Goal: Task Accomplishment & Management: Manage account settings

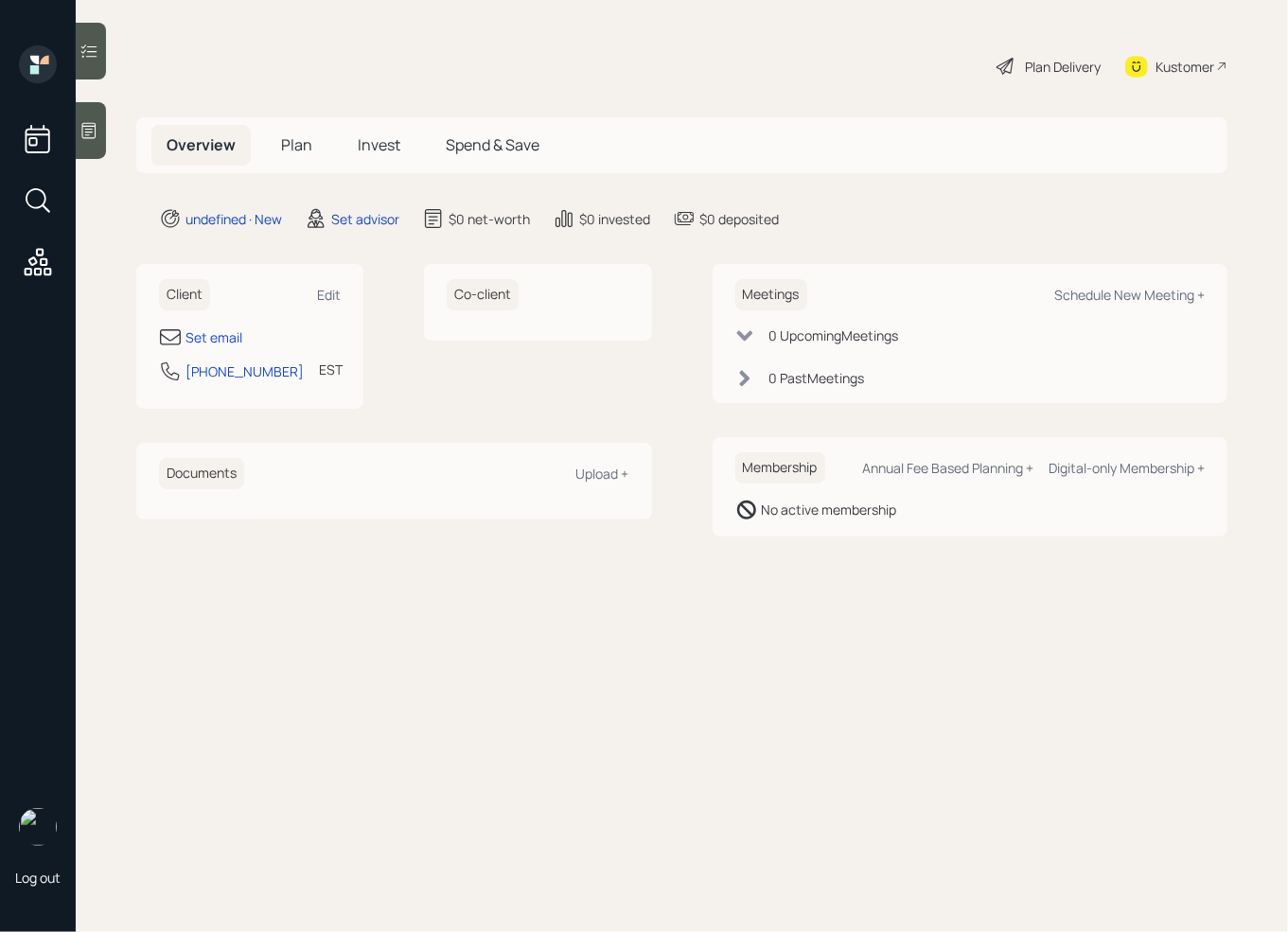
click at [85, 134] on icon at bounding box center [90, 131] width 19 height 19
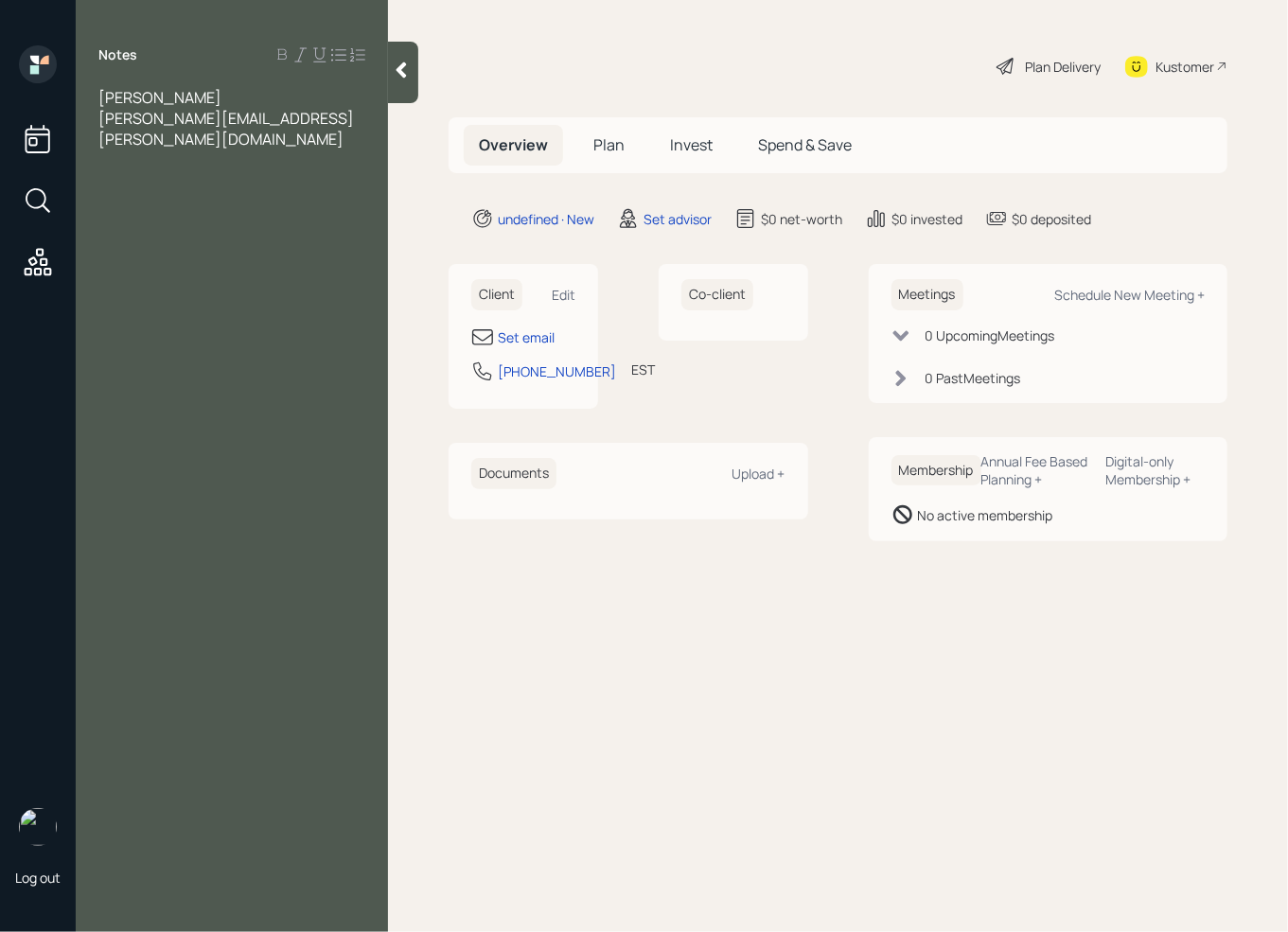
click at [105, 170] on div at bounding box center [231, 181] width 267 height 21
click at [122, 192] on div at bounding box center [231, 202] width 267 height 21
click at [103, 233] on div at bounding box center [231, 244] width 267 height 21
click at [191, 212] on div "Assets" at bounding box center [231, 222] width 267 height 21
click at [149, 233] on div "401k" at bounding box center [231, 244] width 267 height 21
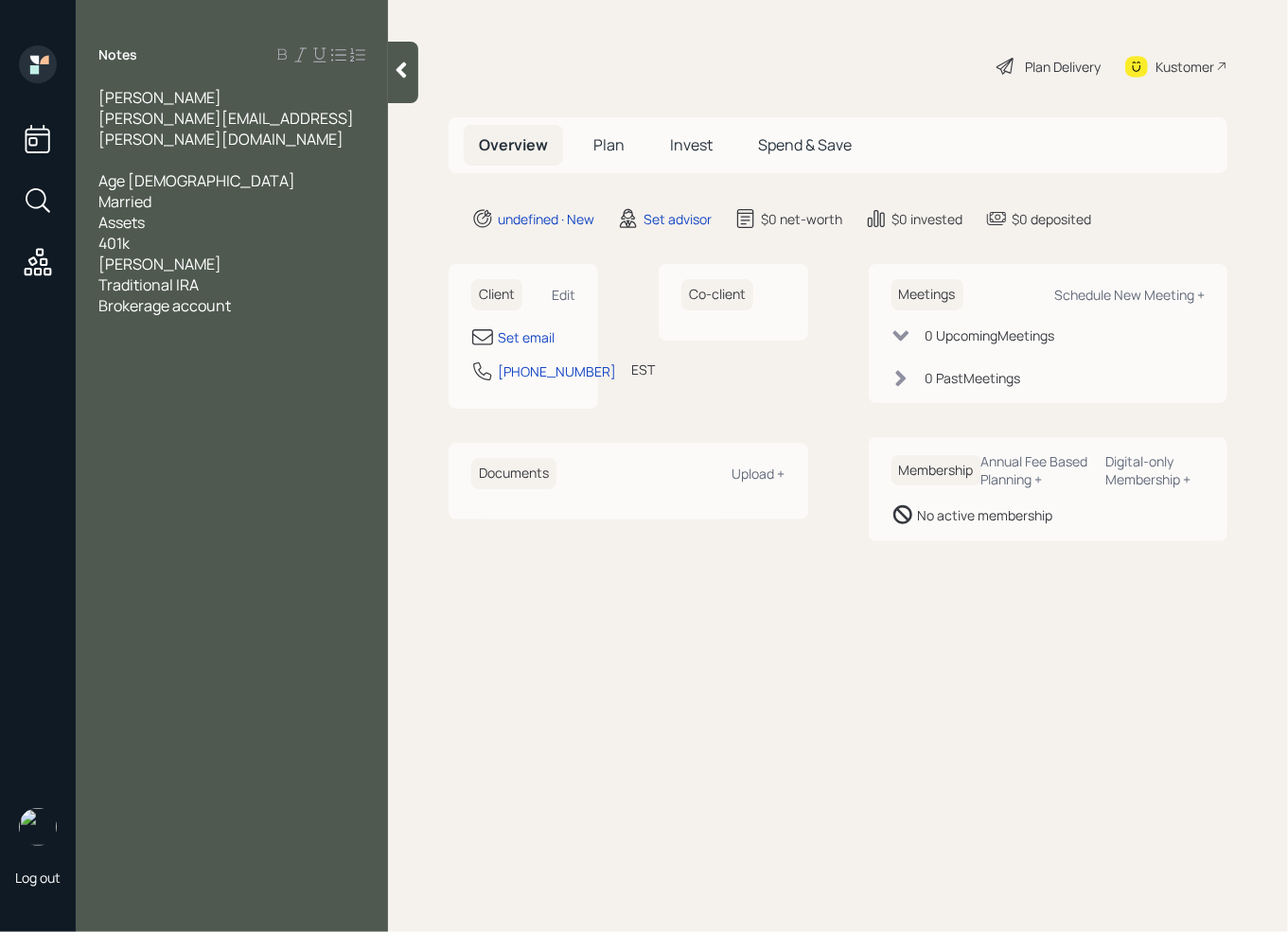
click at [171, 192] on div "Married" at bounding box center [231, 202] width 267 height 21
click at [163, 233] on div "Assets" at bounding box center [231, 244] width 267 height 21
click at [151, 254] on div "401k" at bounding box center [231, 265] width 267 height 21
click at [367, 246] on div "Kevin triglia kevin.triglia@gmail.com Age 35 Married Assets 401k - (12% contrib…" at bounding box center [232, 212] width 312 height 250
click at [358, 254] on div "401k - (12% contribution 6% match)" at bounding box center [231, 265] width 267 height 21
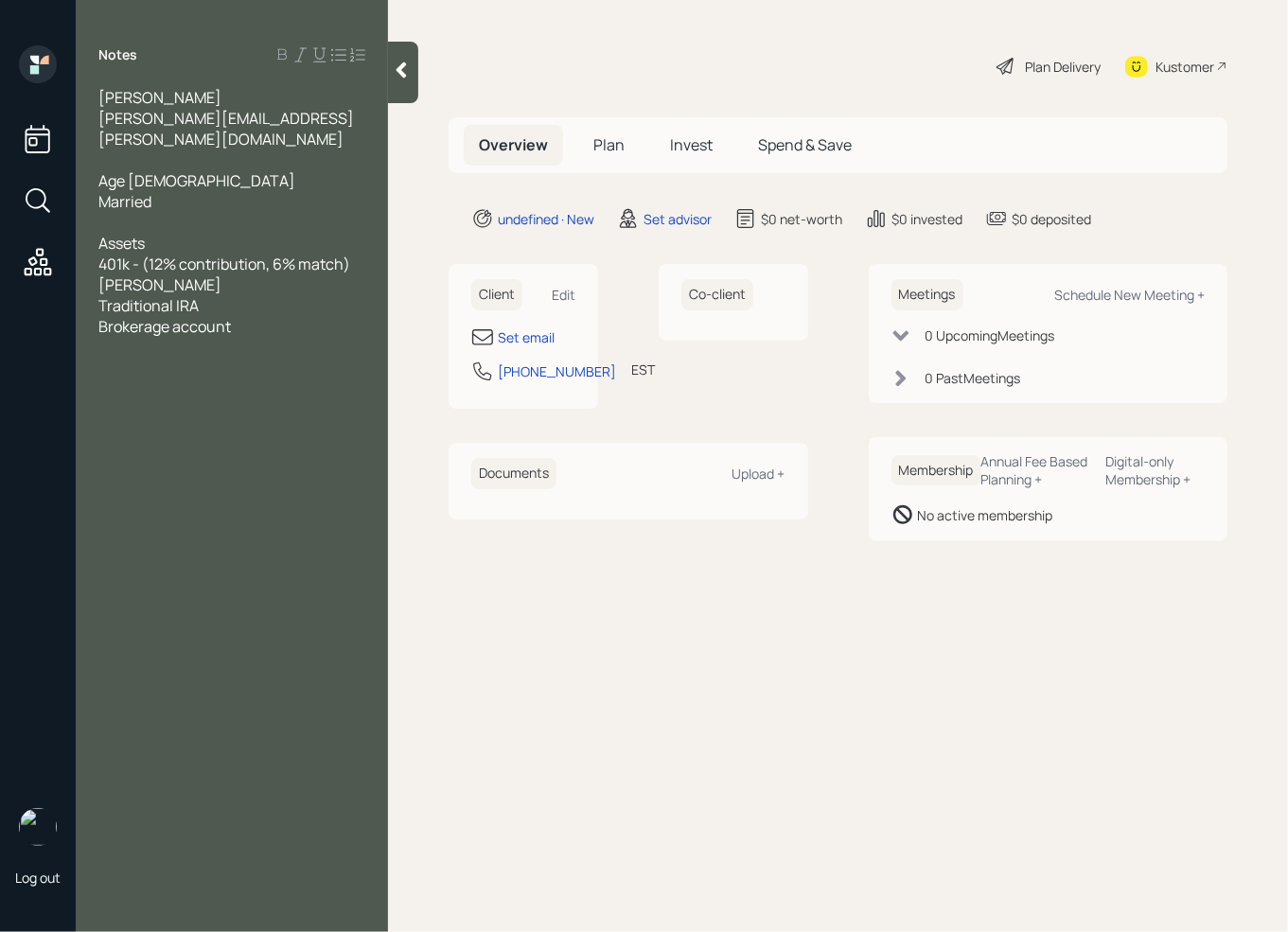
click at [366, 254] on div "401k - (12% contribution, 6% match)" at bounding box center [231, 265] width 267 height 21
click at [167, 254] on span "401k - (12% contribution, 6% match)" at bounding box center [224, 265] width 252 height 21
click at [365, 254] on div "401k - (13% contribution, 6% match)" at bounding box center [231, 265] width 267 height 21
click at [193, 296] on div "Roth IRA" at bounding box center [231, 306] width 267 height 21
click at [153, 258] on div "401k - (13% contribution, 6% match) 600k" at bounding box center [231, 274] width 267 height 41
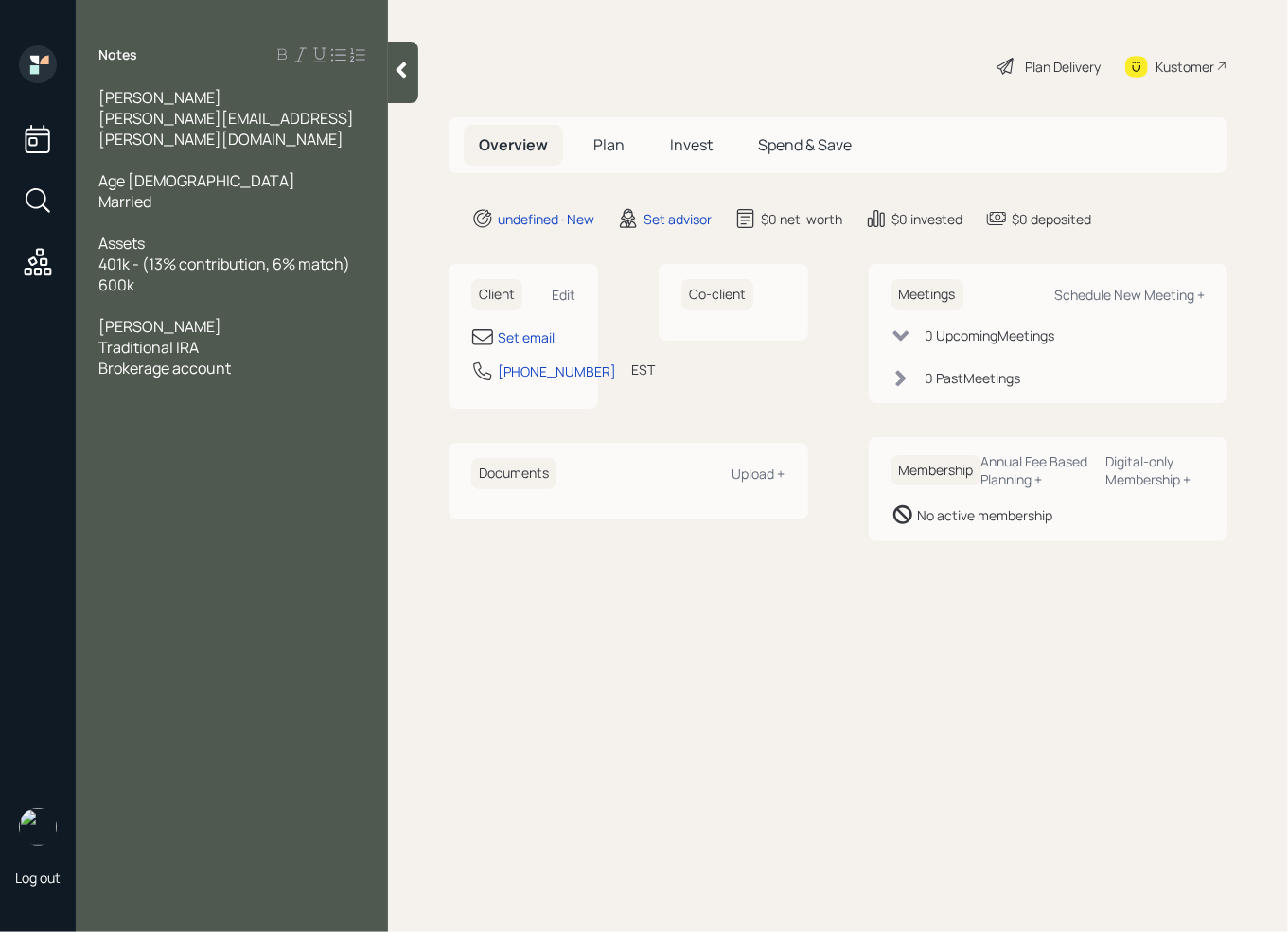
click at [211, 337] on div "Traditional IRA" at bounding box center [231, 348] width 267 height 21
click at [128, 296] on div at bounding box center [231, 306] width 267 height 21
click at [548, 333] on div "Set email" at bounding box center [526, 337] width 57 height 20
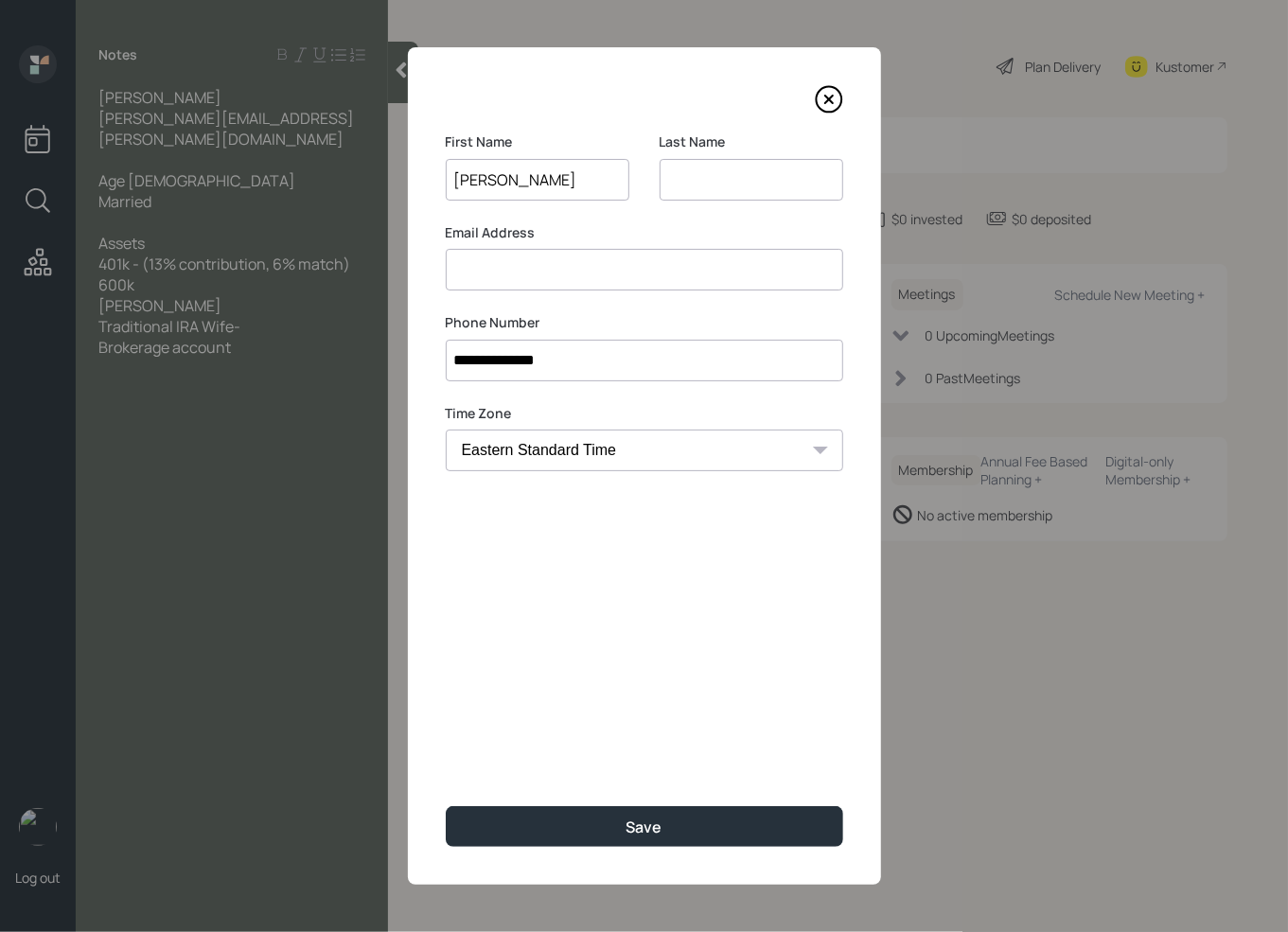
type input "Kevin"
click at [715, 168] on input at bounding box center [751, 179] width 184 height 41
type input "Triglia"
click at [502, 271] on input at bounding box center [644, 270] width 398 height 41
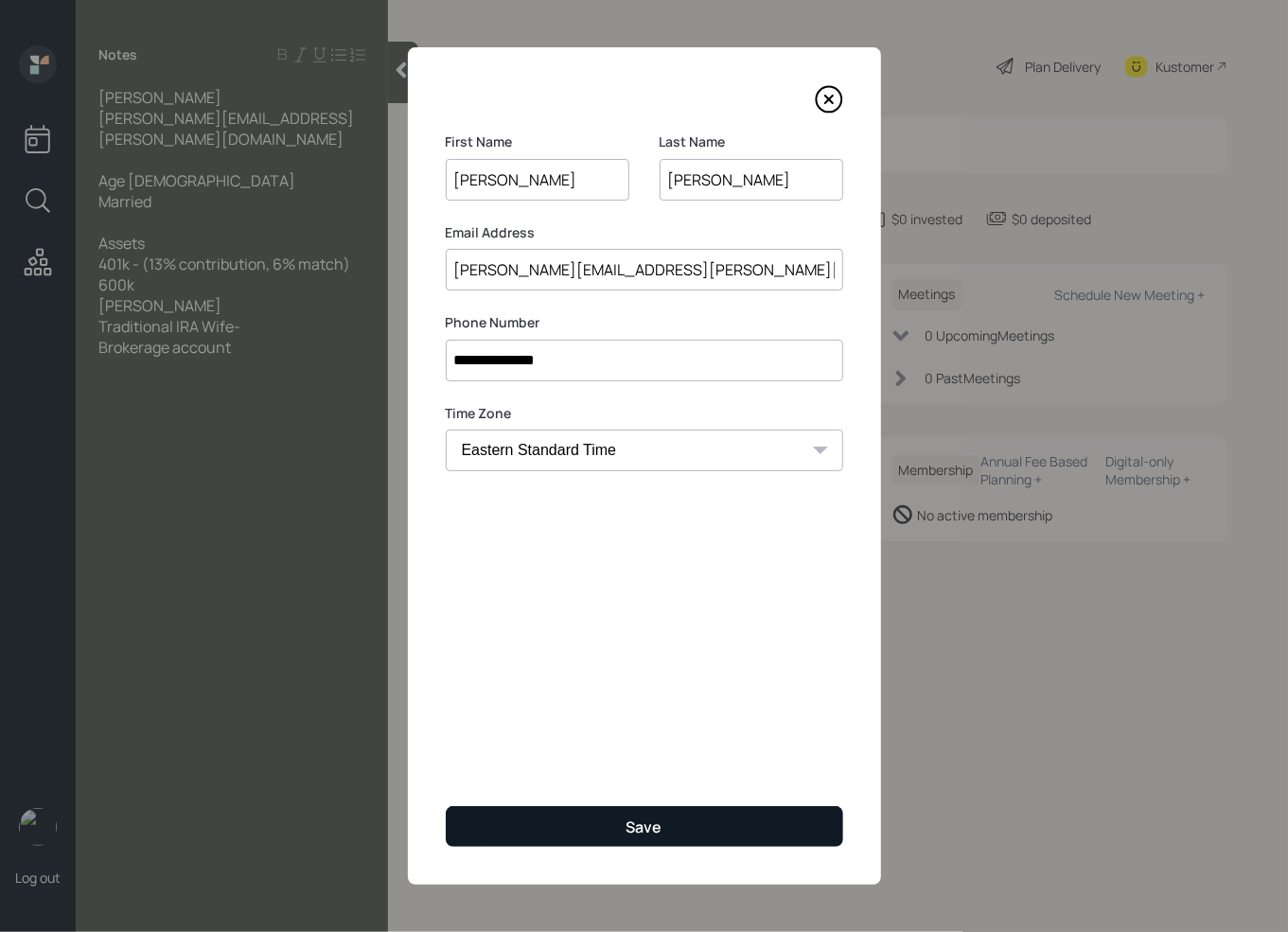
type input "kevin.triglia@gmail.com"
click at [624, 826] on button "Save" at bounding box center [644, 827] width 398 height 40
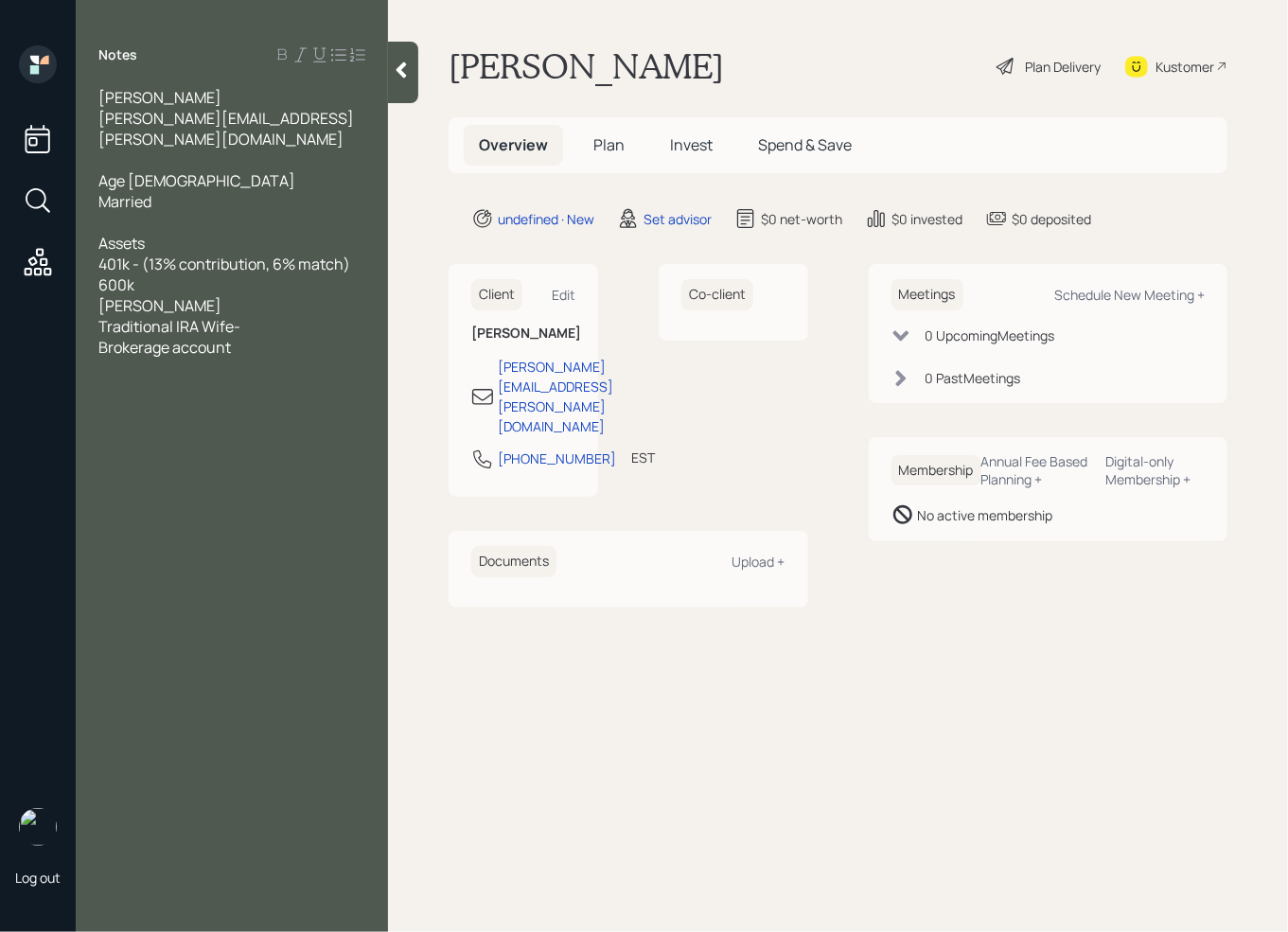
click at [188, 296] on div "Roth IRA" at bounding box center [231, 306] width 267 height 21
click at [257, 316] on div "Traditional IRA Wife-" at bounding box center [231, 326] width 267 height 21
click at [185, 296] on div "Roth IRA" at bounding box center [231, 306] width 267 height 21
click at [195, 296] on div "Roth IRA-" at bounding box center [231, 306] width 267 height 21
click at [203, 316] on div "Roth IRA wife" at bounding box center [231, 326] width 267 height 21
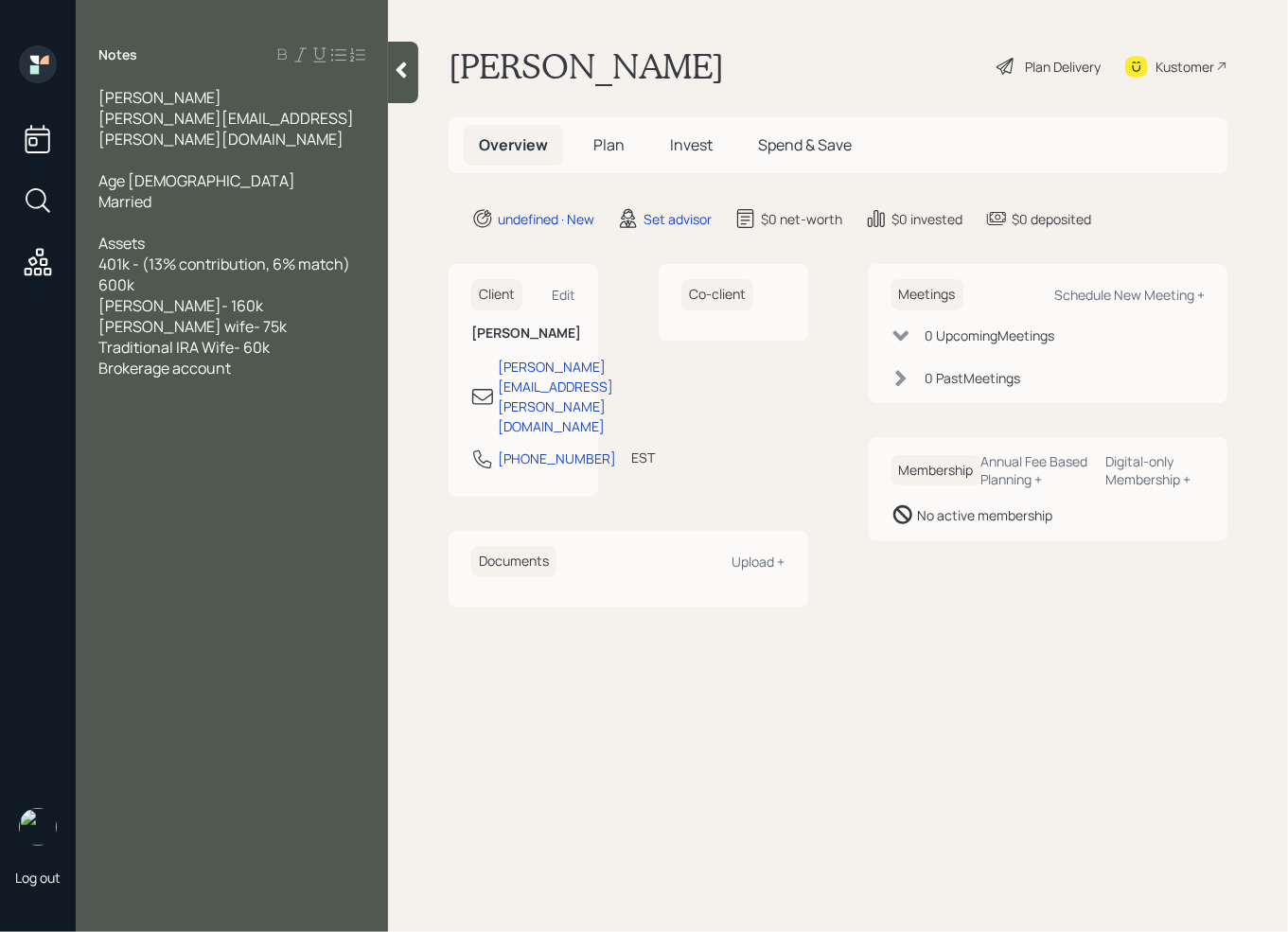
click at [255, 358] on div "Brokerage account" at bounding box center [231, 369] width 267 height 21
click at [193, 378] on div "529 -" at bounding box center [231, 389] width 267 height 21
click at [155, 401] on div "Notes Kevin triglia kevin.triglia@gmail.com Age 35 Married Assets 401k - (13% c…" at bounding box center [232, 478] width 312 height 865
click at [140, 400] on div "529" at bounding box center [231, 410] width 267 height 21
click at [184, 378] on div "529 - 45k" at bounding box center [231, 389] width 267 height 21
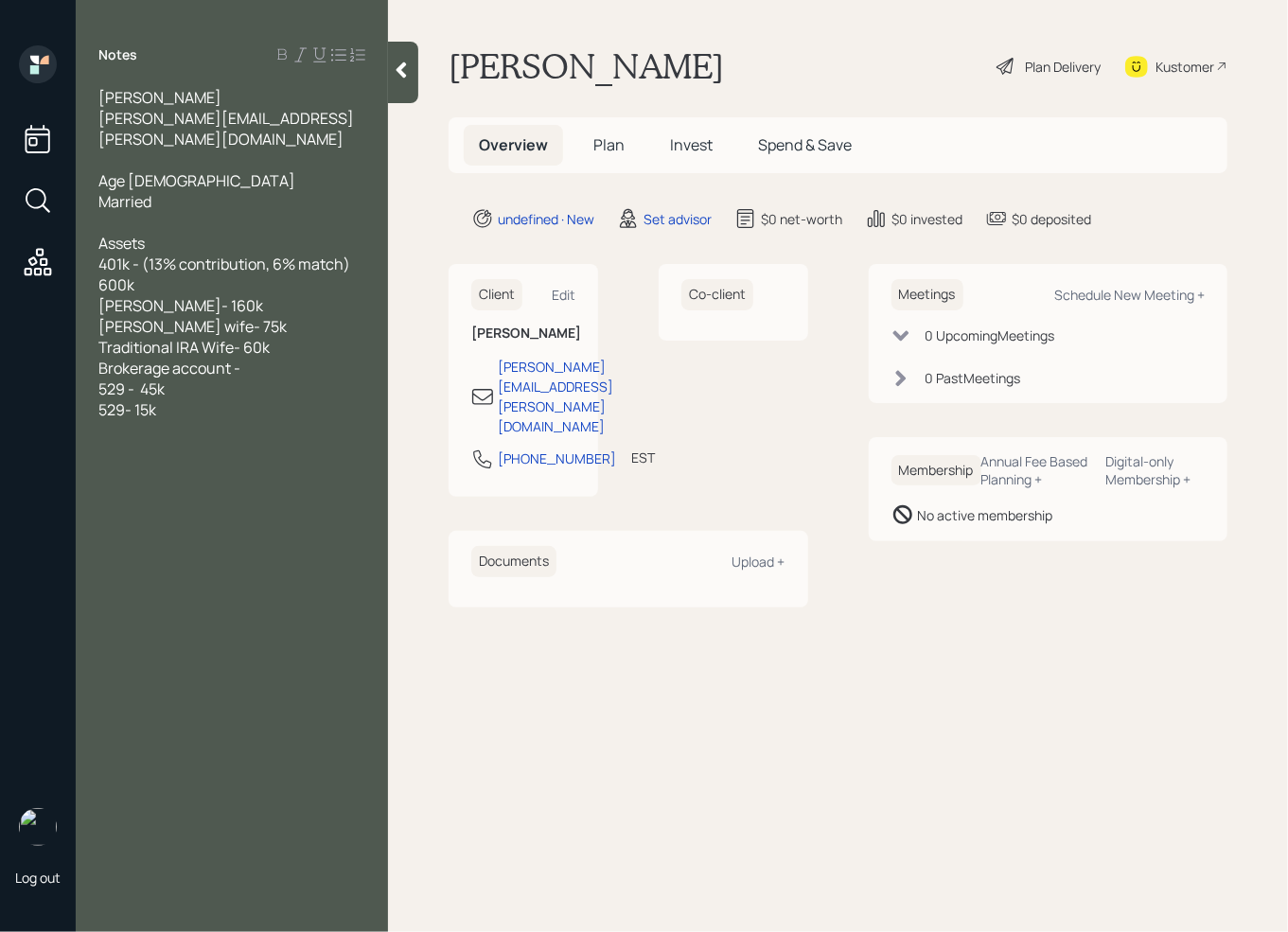
click at [260, 358] on div "Brokerage account -" at bounding box center [231, 369] width 267 height 21
click at [219, 400] on div "Notes Kevin triglia kevin.triglia@gmail.com Age 35 Married Assets 401k - (13% c…" at bounding box center [232, 478] width 312 height 865
click at [214, 400] on div "529- 15k" at bounding box center [231, 410] width 267 height 21
click at [135, 421] on div at bounding box center [231, 431] width 267 height 21
click at [117, 421] on span "VAngaurd Roth -" at bounding box center [199, 431] width 203 height 21
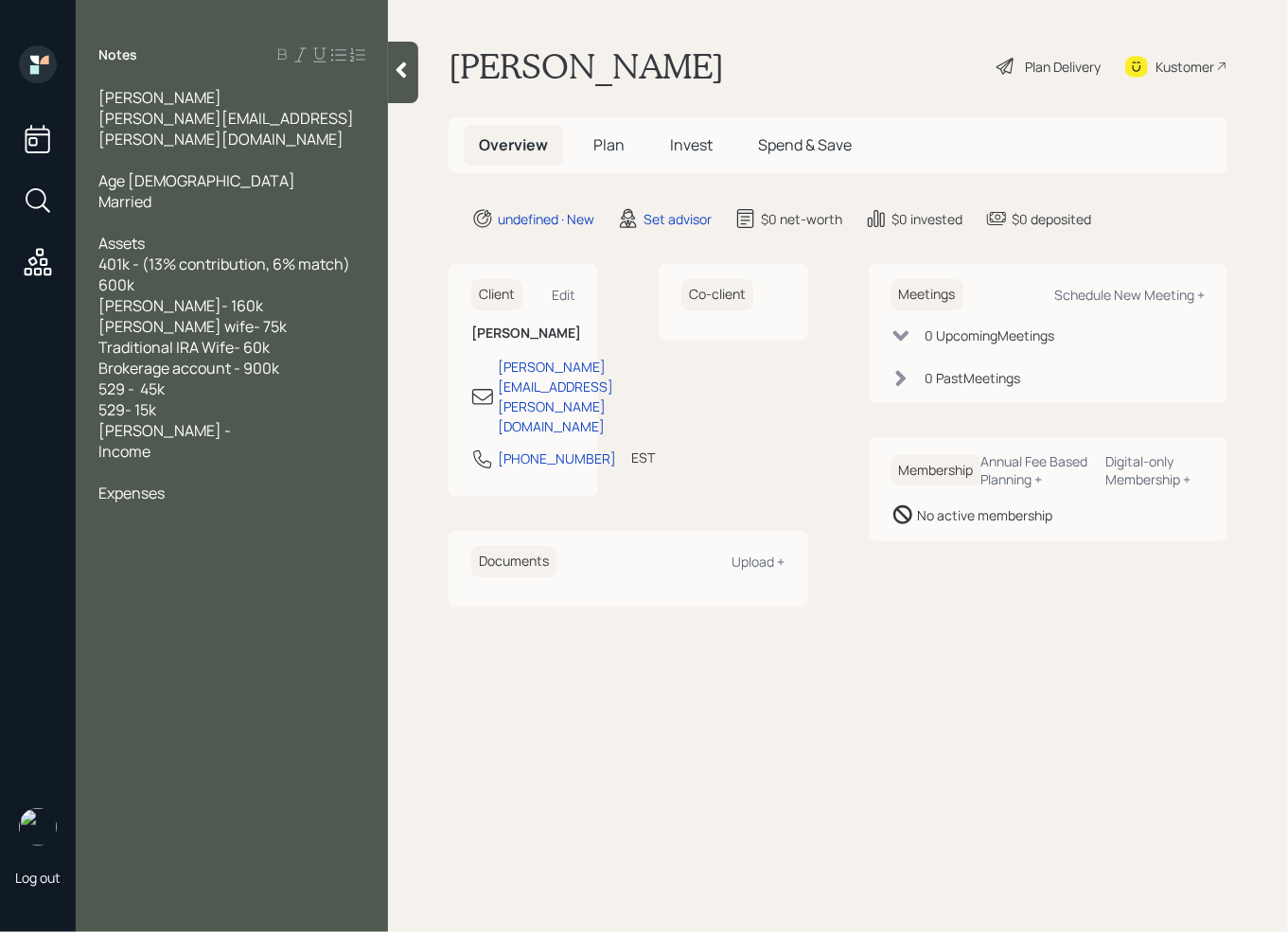
click at [225, 421] on div "Vangaurd Roth -" at bounding box center [231, 431] width 267 height 21
click at [219, 421] on div "Vanguard Roth -" at bounding box center [231, 431] width 267 height 21
click at [126, 575] on div "Notes Kevin triglia kevin.triglia@gmail.com Age 35 Married Assets 401k - (13% c…" at bounding box center [232, 478] width 312 height 865
click at [151, 570] on div "Notes Kevin triglia kevin.triglia@gmail.com Age 35 Married Assets 401k - (13% c…" at bounding box center [232, 478] width 312 height 865
click at [193, 566] on div "Expenses" at bounding box center [231, 577] width 267 height 21
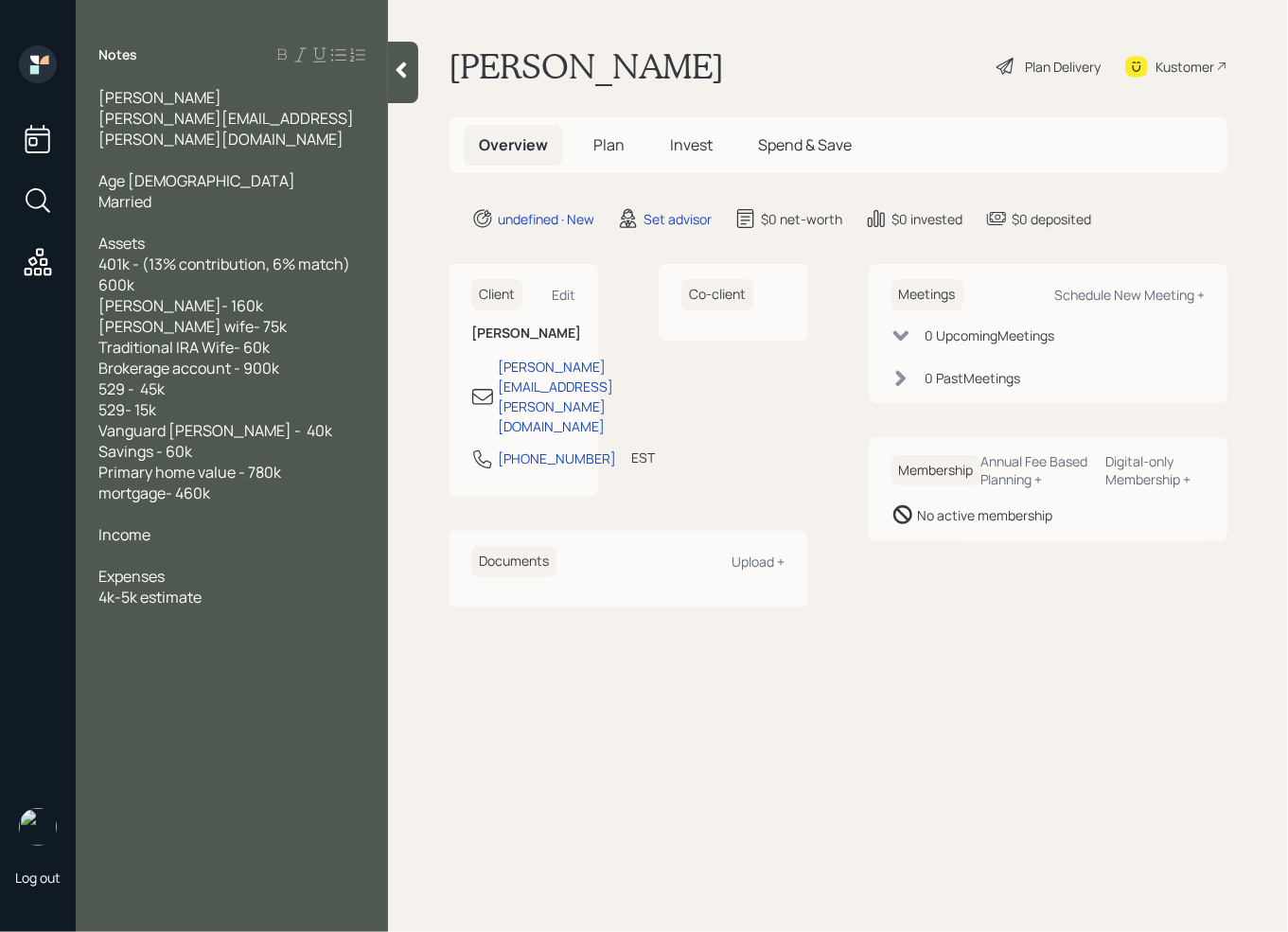
click at [193, 566] on div "Expenses" at bounding box center [231, 577] width 267 height 21
click at [129, 545] on div at bounding box center [231, 556] width 267 height 21
click at [143, 566] on div "SS-" at bounding box center [231, 577] width 267 height 21
click at [219, 629] on div "4k-5k estimate" at bounding box center [231, 639] width 267 height 21
click at [223, 629] on div "4k-5k estimate" at bounding box center [231, 639] width 267 height 21
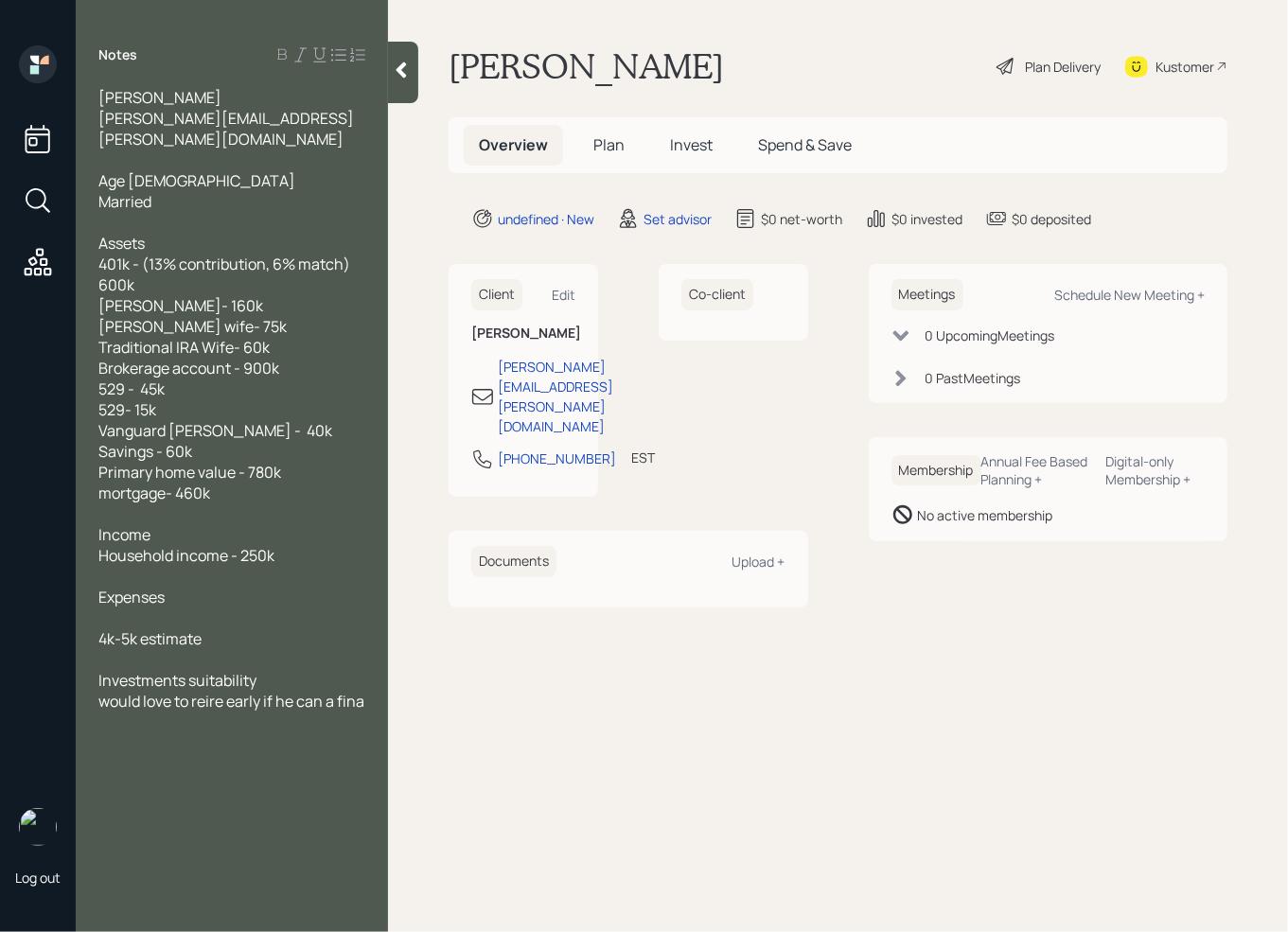
click at [283, 670] on div "Investments suitability" at bounding box center [231, 681] width 267 height 21
click at [206, 712] on span "would love to reire early if he can a fina" at bounding box center [231, 722] width 266 height 21
click at [164, 714] on div "would love to retire early if he can a fina" at bounding box center [231, 732] width 267 height 41
click at [1168, 298] on div "Schedule New Meeting +" at bounding box center [1129, 295] width 150 height 18
select select "round-robin"
